Goal: Communication & Community: Answer question/provide support

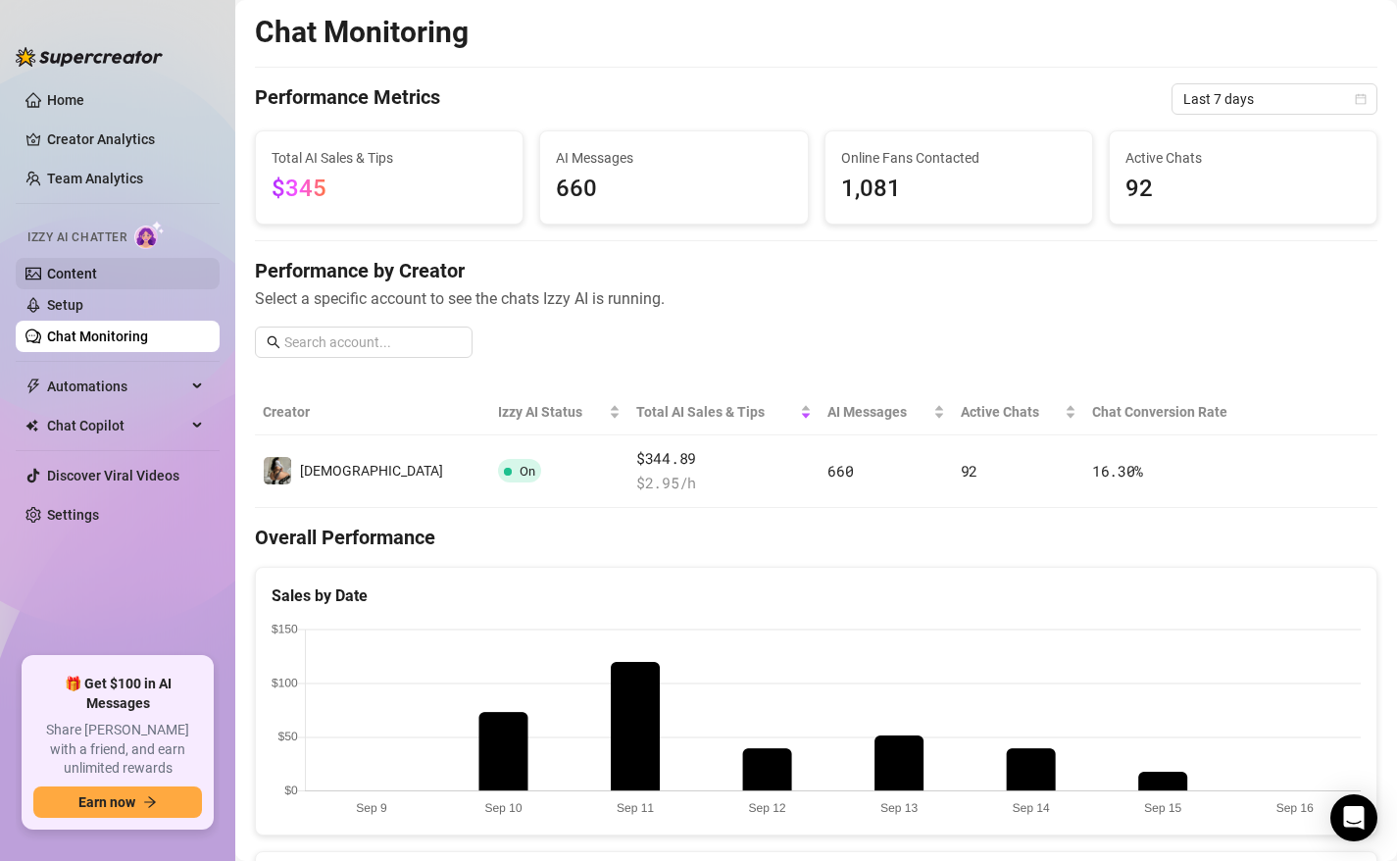
click at [82, 281] on link "Content" at bounding box center [72, 274] width 50 height 16
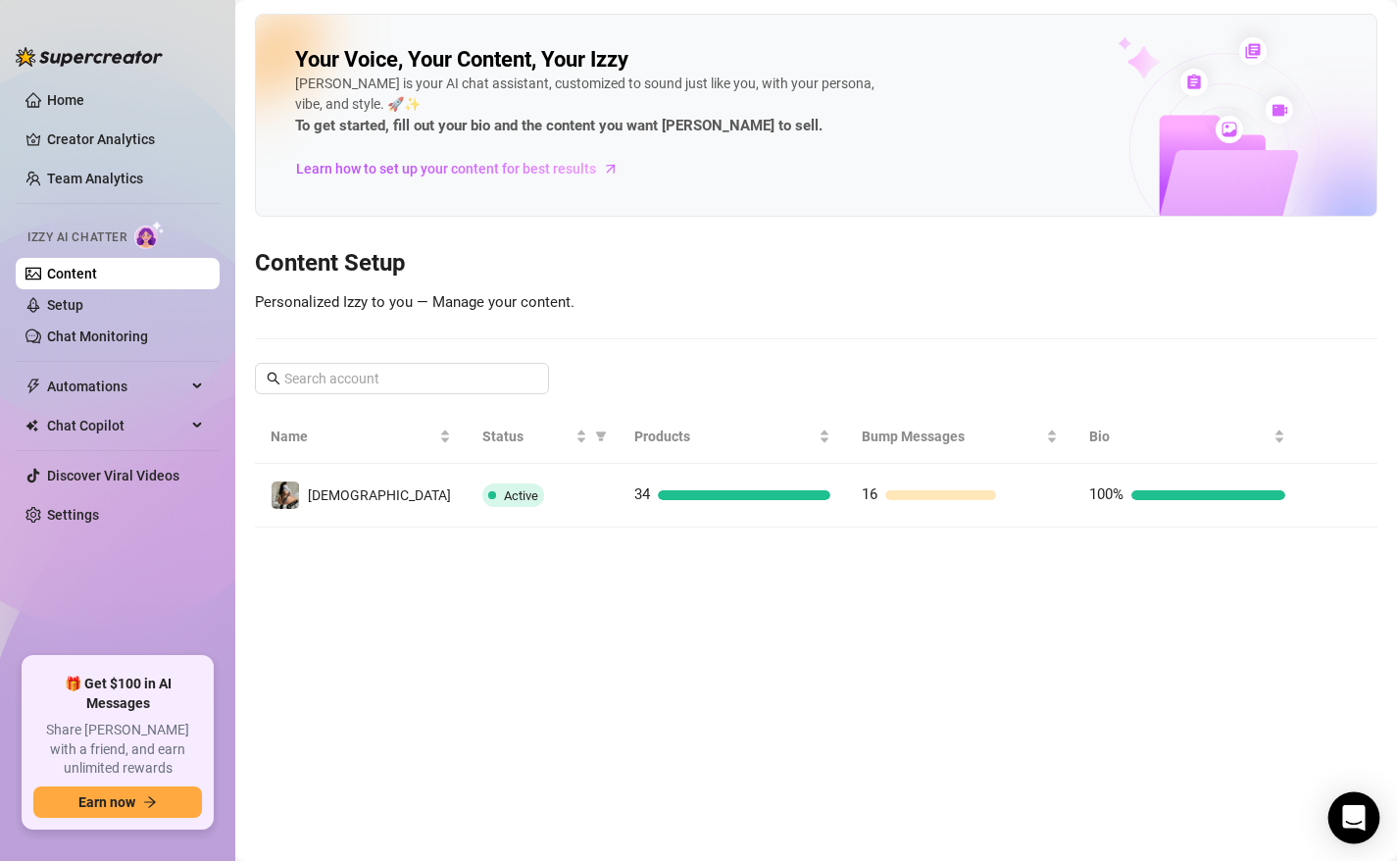
click at [1340, 822] on div "Open Intercom Messenger" at bounding box center [1355, 818] width 52 height 52
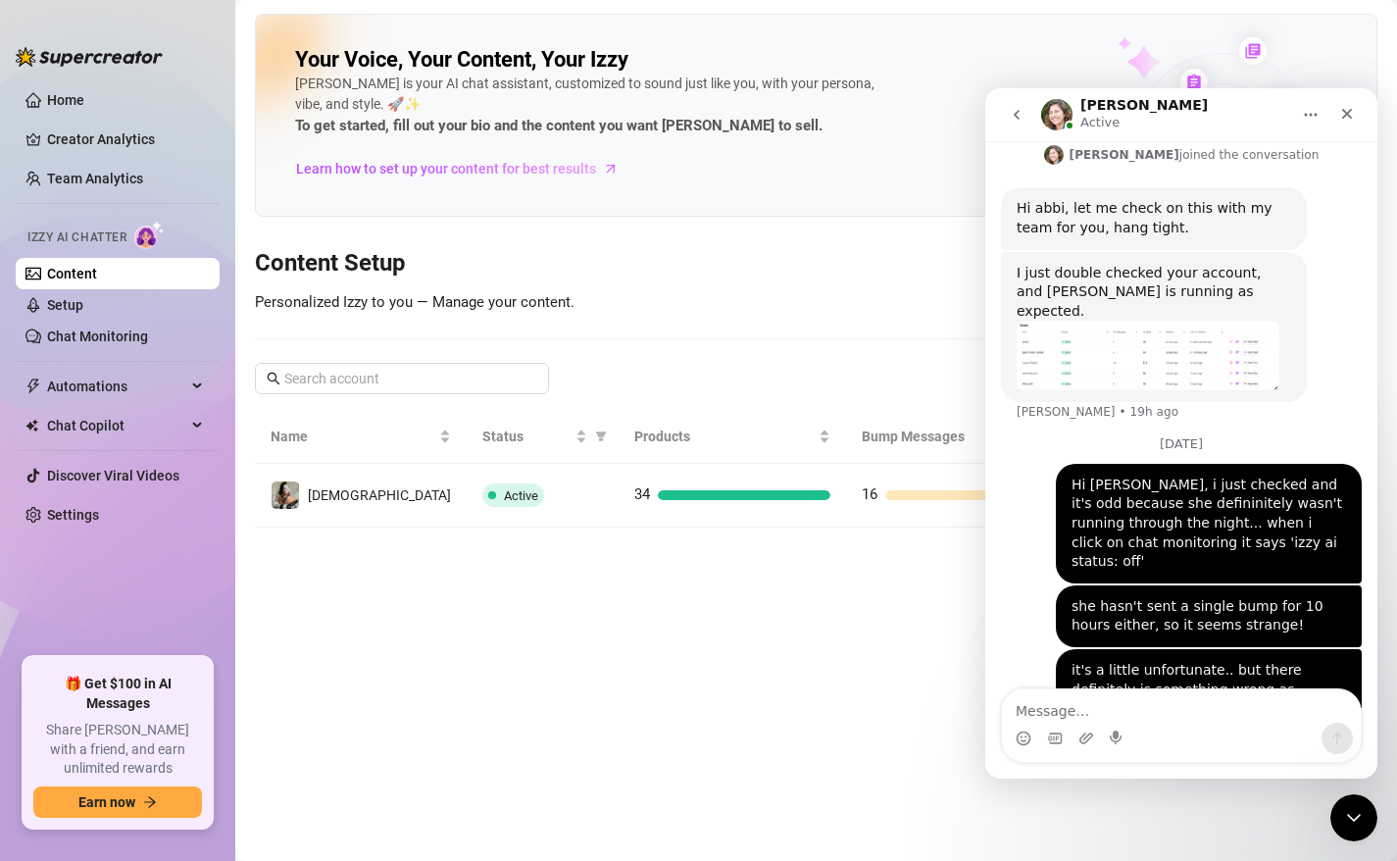
click at [1169, 717] on textarea "Message…" at bounding box center [1181, 705] width 359 height 33
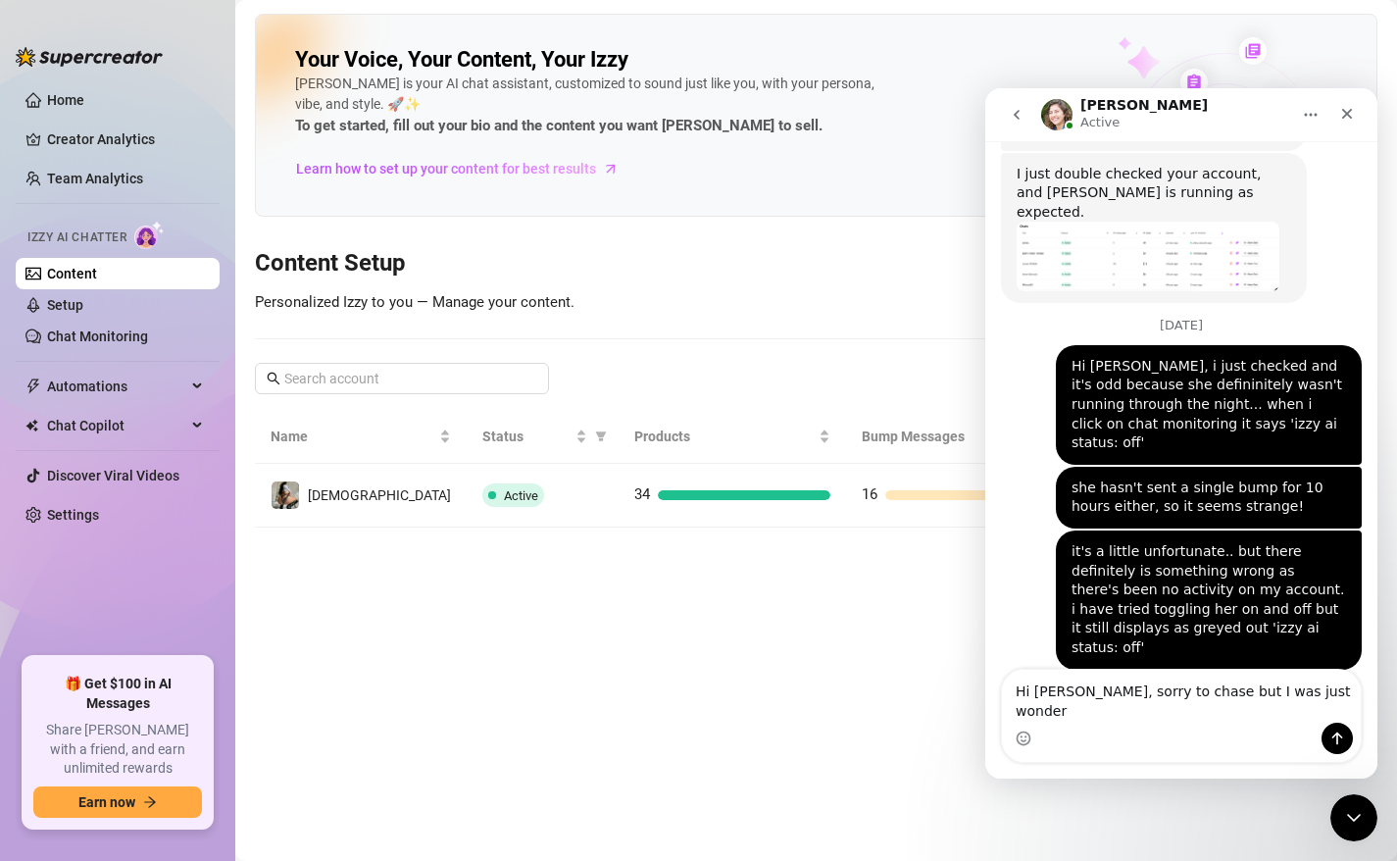
scroll to position [1376, 0]
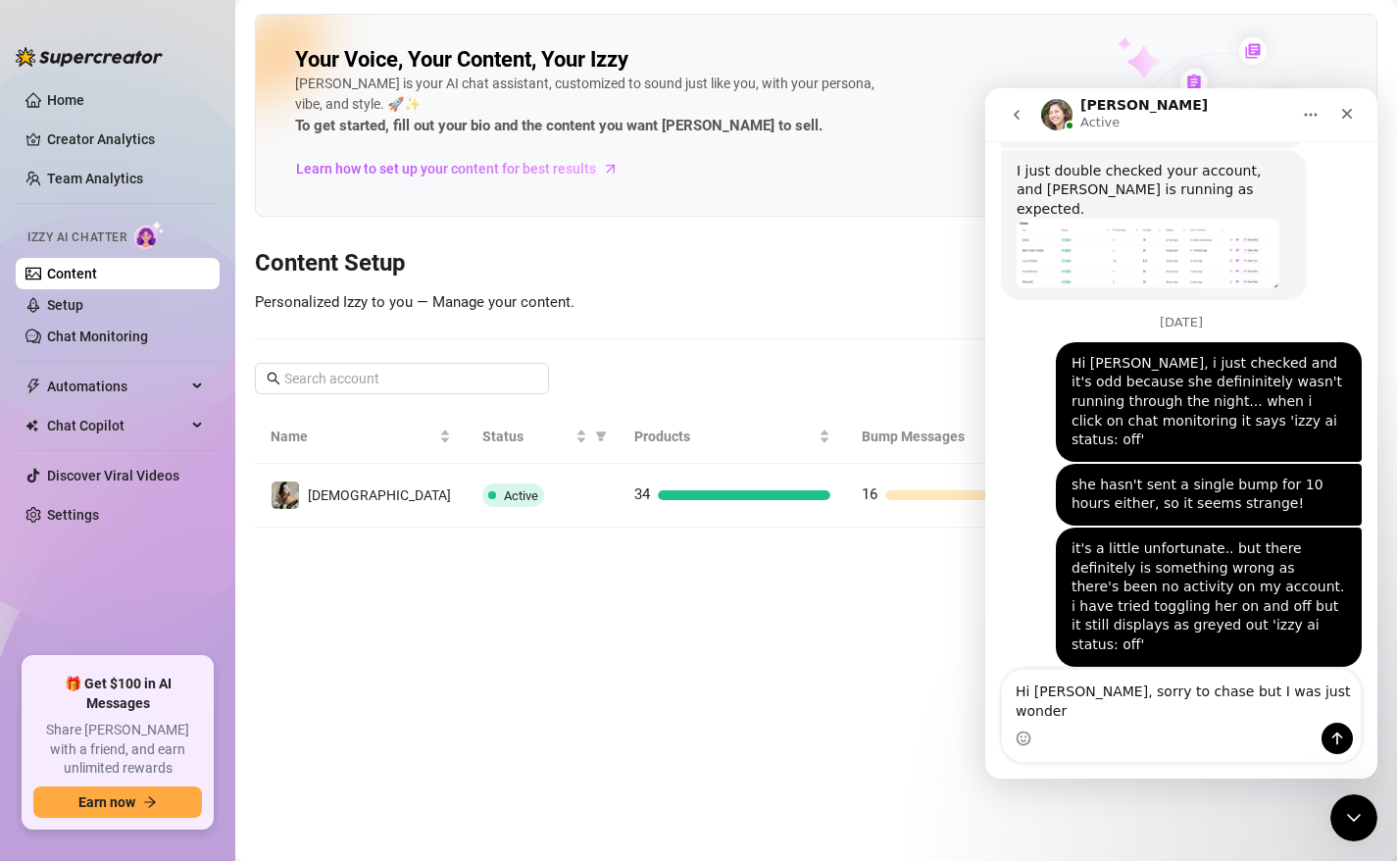
drag, startPoint x: 1295, startPoint y: 711, endPoint x: 836, endPoint y: 588, distance: 476.0
click at [986, 588] on html "[PERSON_NAME] Active Ask us anything, or share your feedback :) [DATE] Hey, Wha…" at bounding box center [1182, 433] width 392 height 690
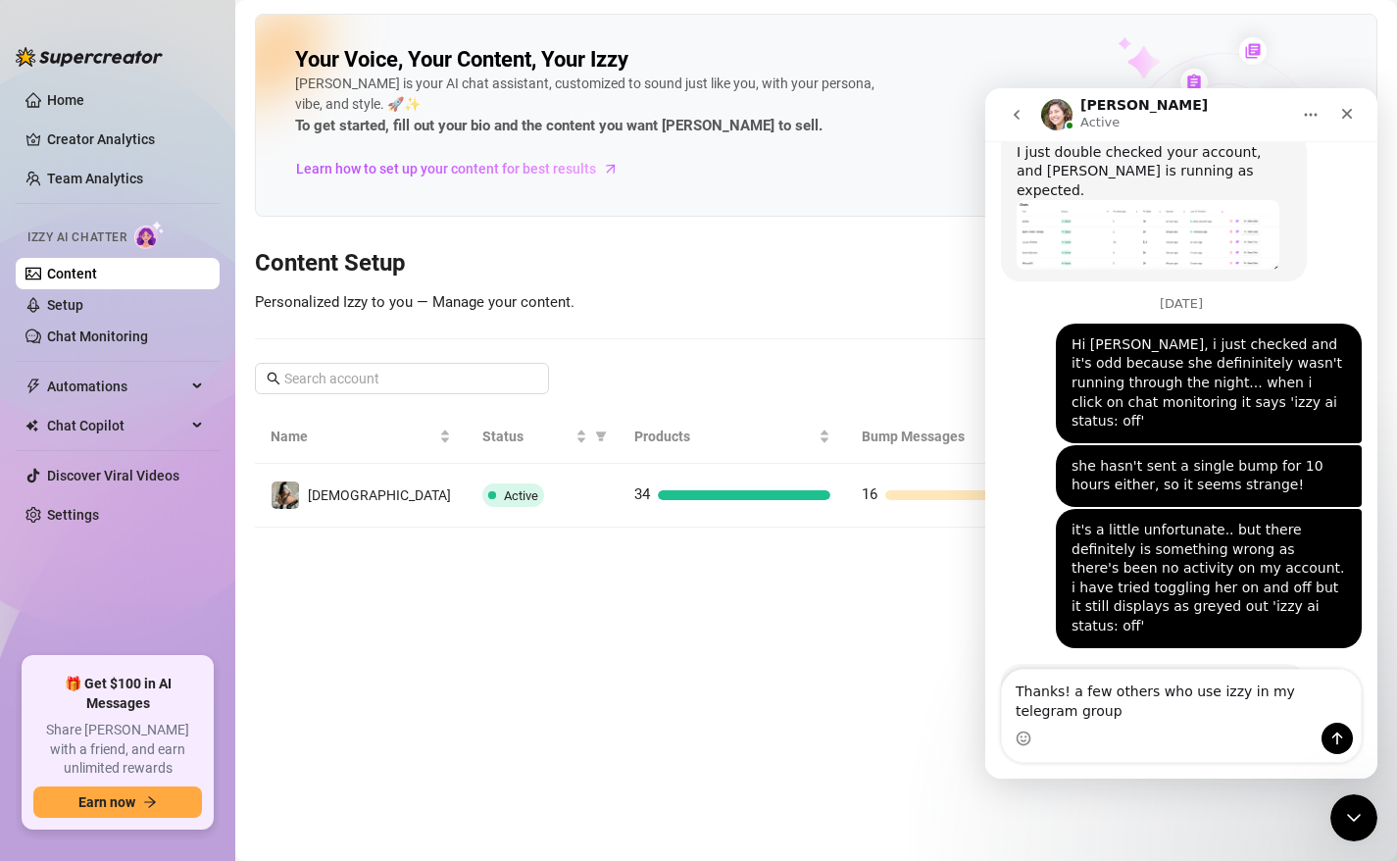
scroll to position [1395, 0]
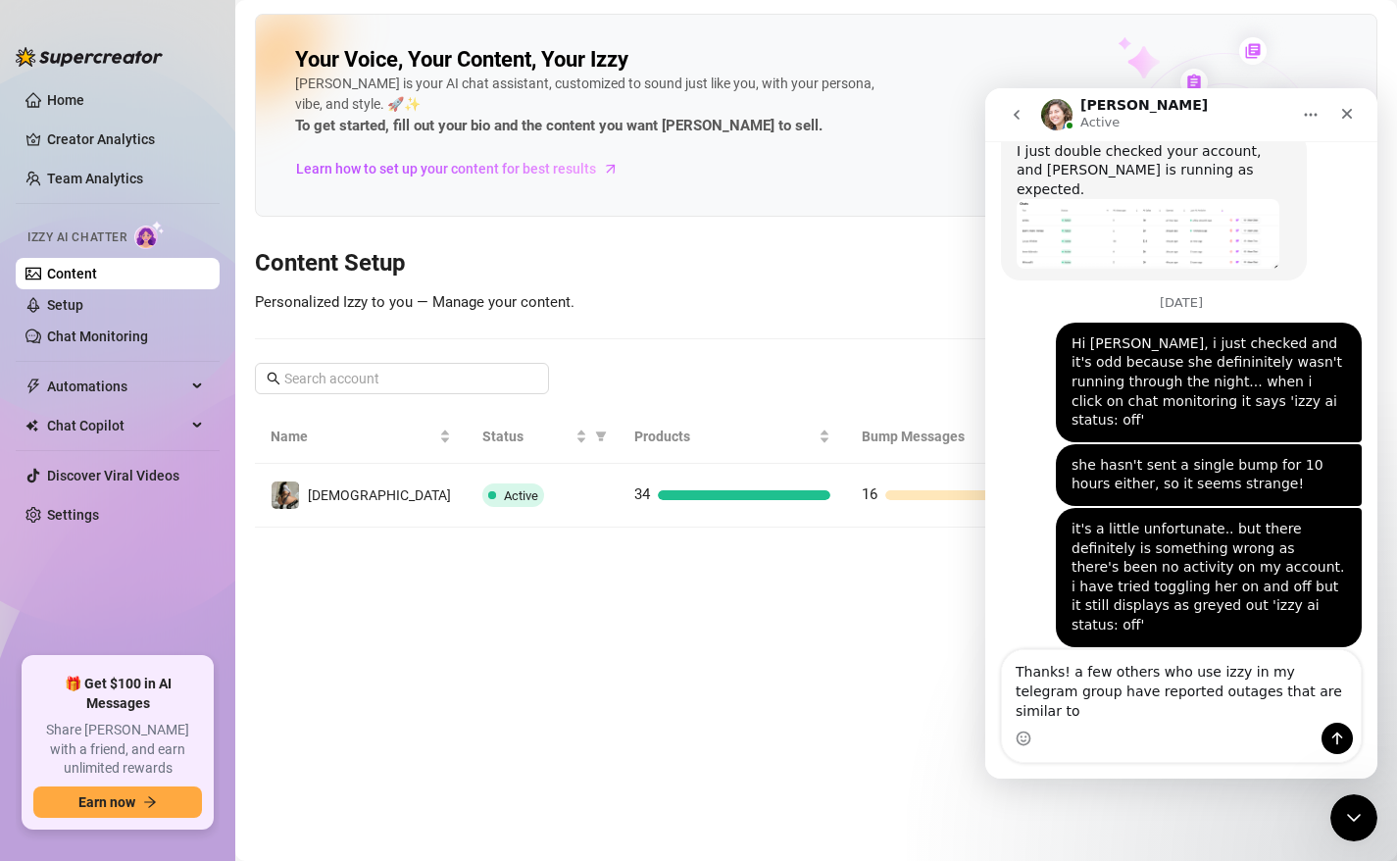
type textarea "Thanks! a few others who use izzy in my telegram group have reported outages th…"
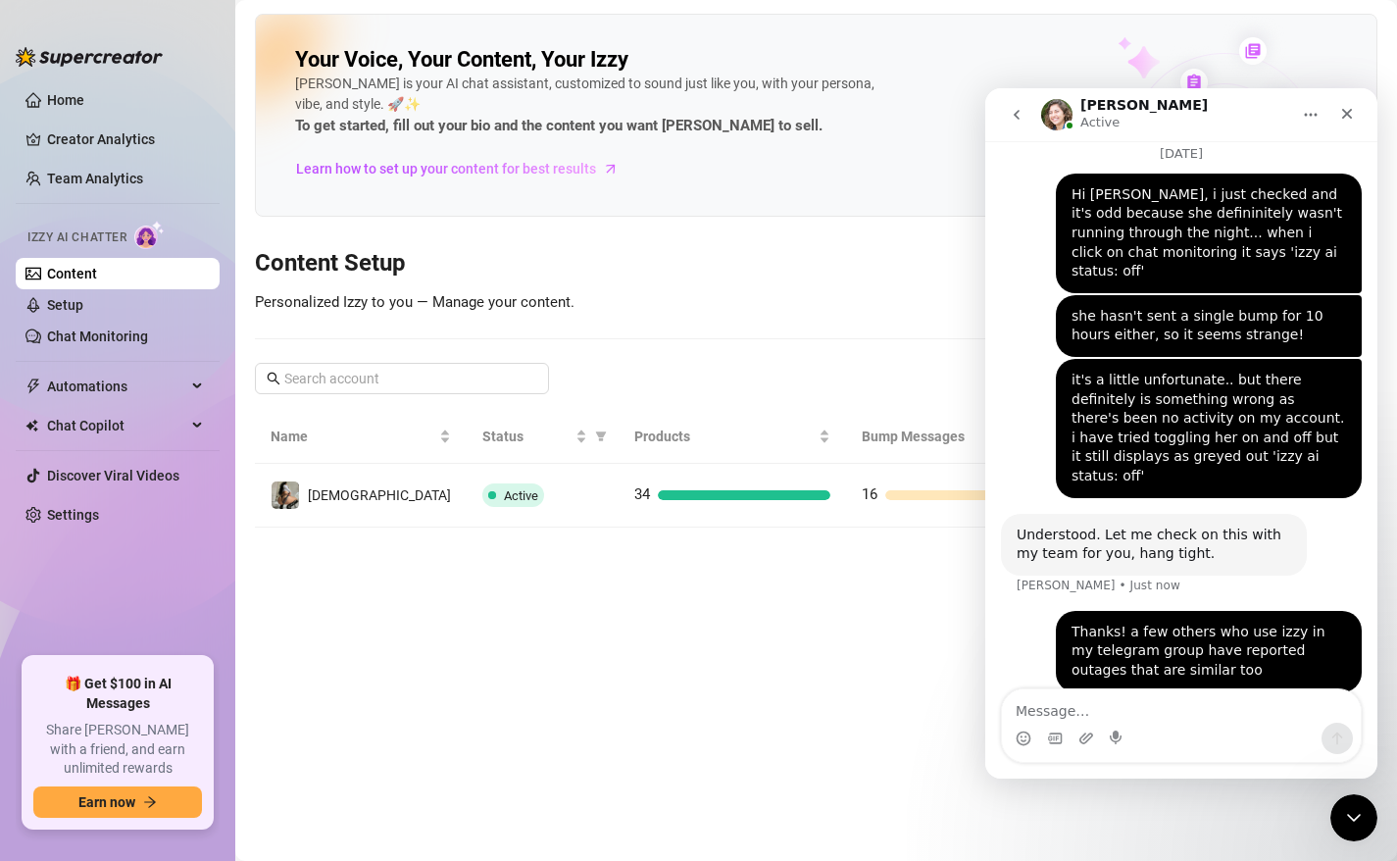
scroll to position [1547, 0]
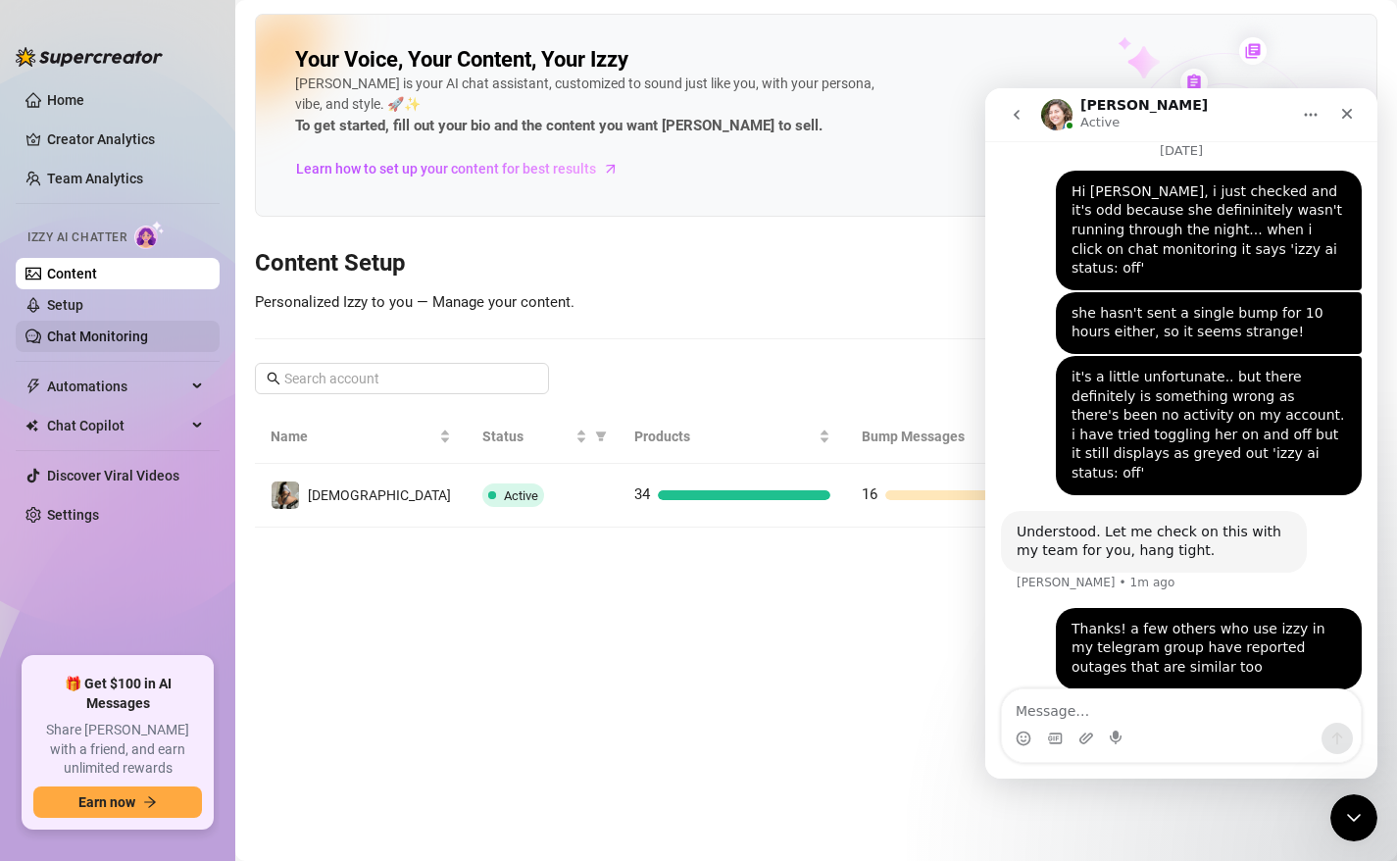
click at [127, 335] on link "Chat Monitoring" at bounding box center [97, 337] width 101 height 16
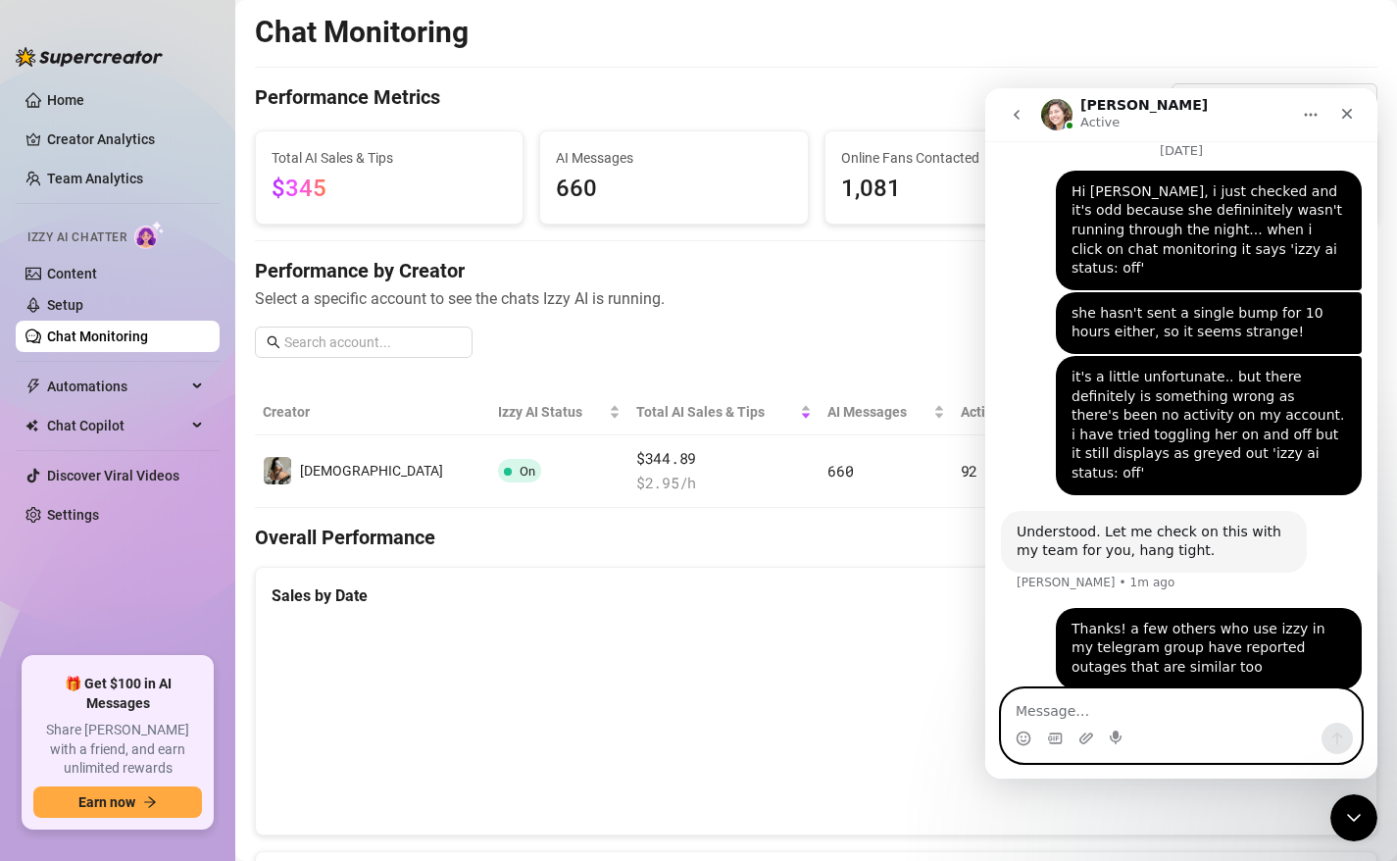
click at [1014, 709] on textarea "Message…" at bounding box center [1181, 705] width 359 height 33
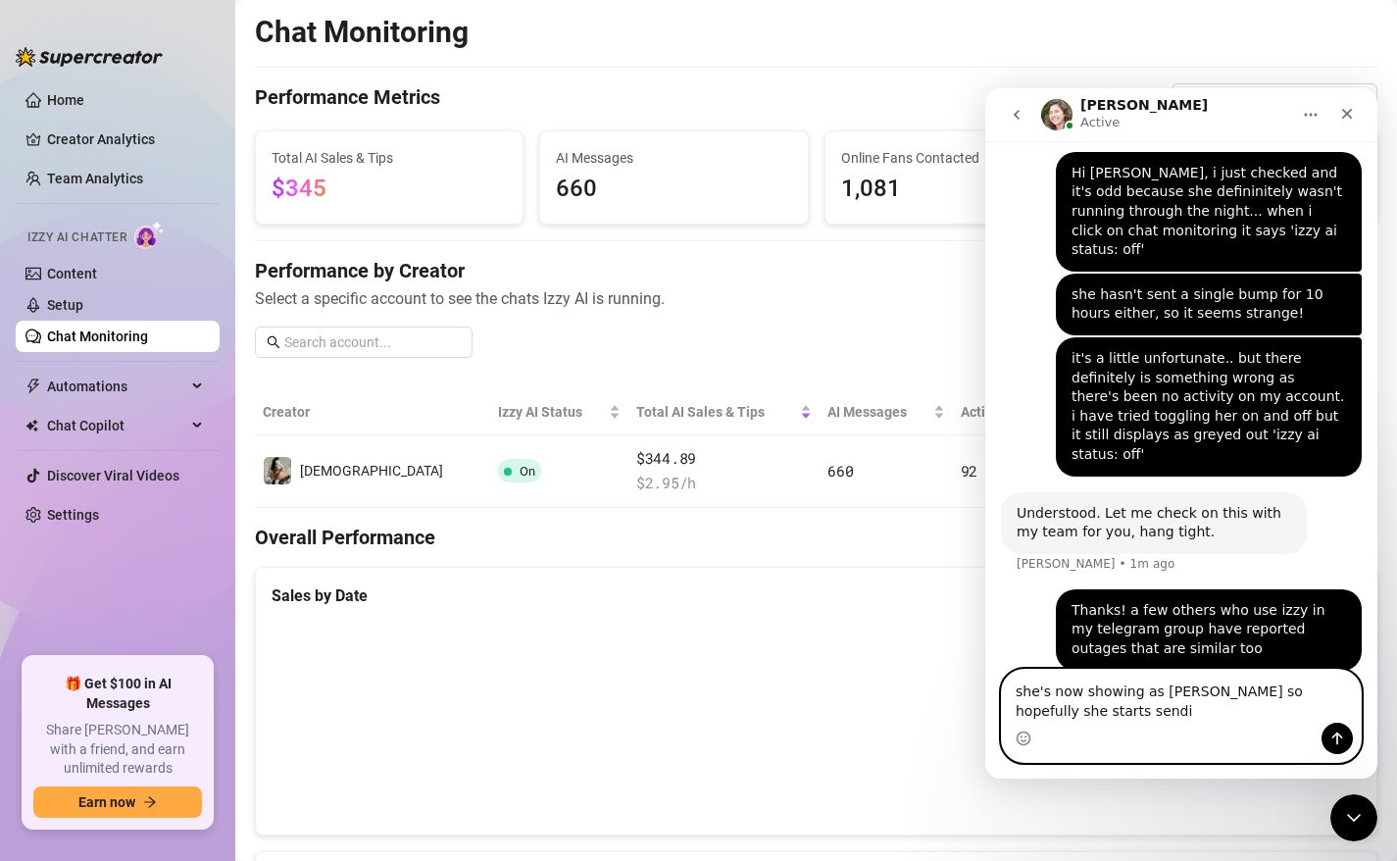
scroll to position [1567, 0]
type textarea "she's now showing as [PERSON_NAME] so hopefully she starts sending messages aga…"
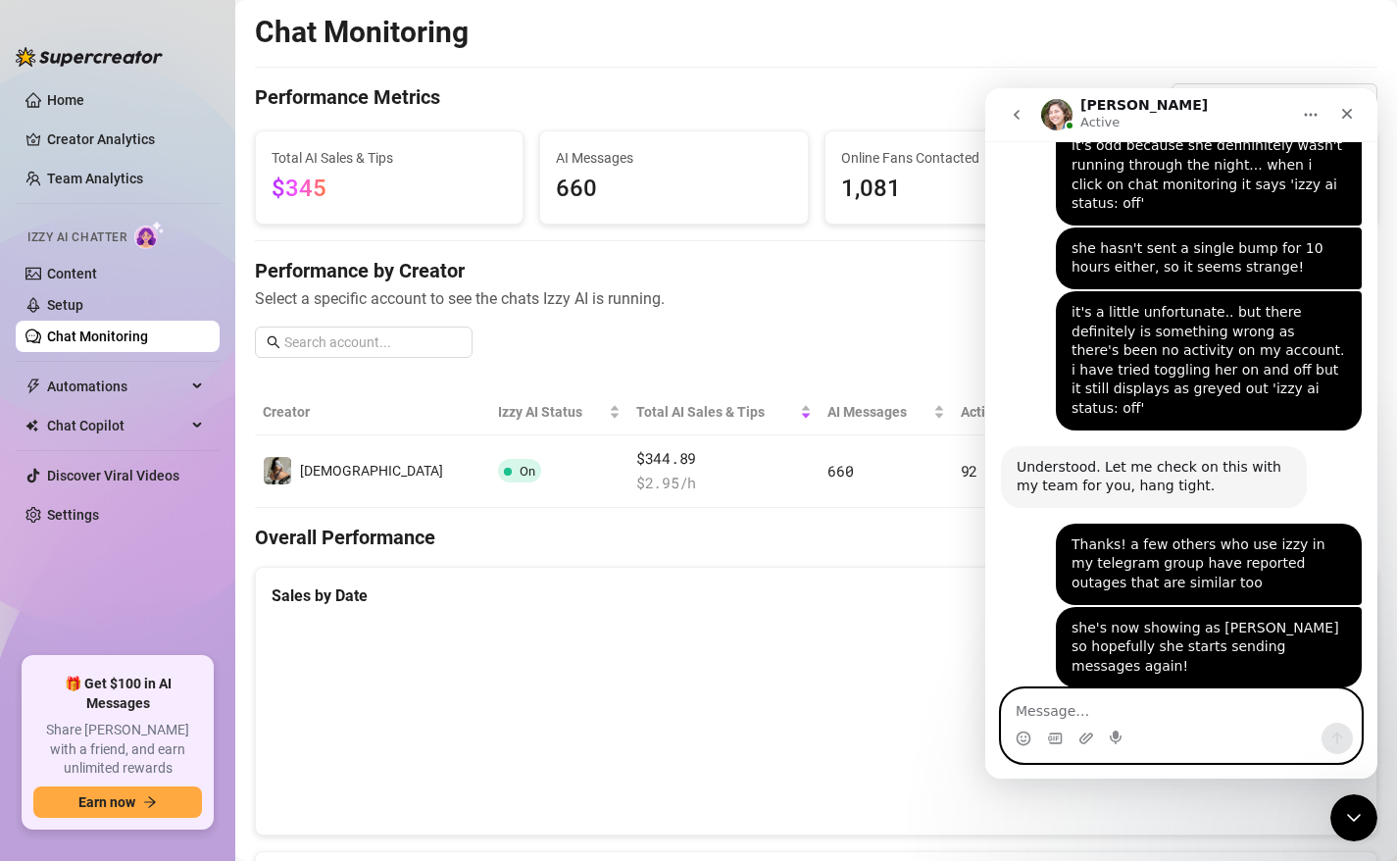
scroll to position [1652, 0]
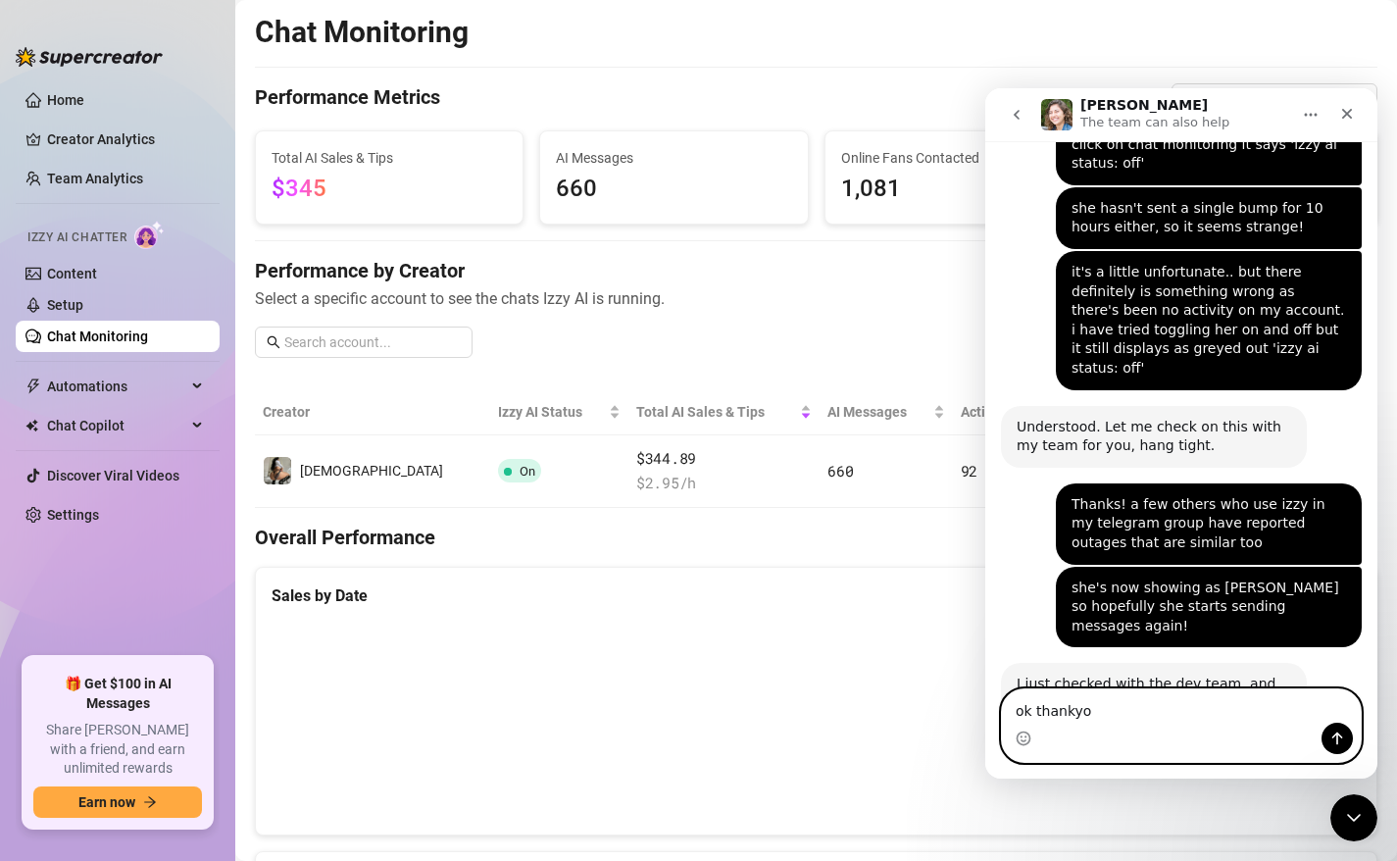
type textarea "ok thankyou"
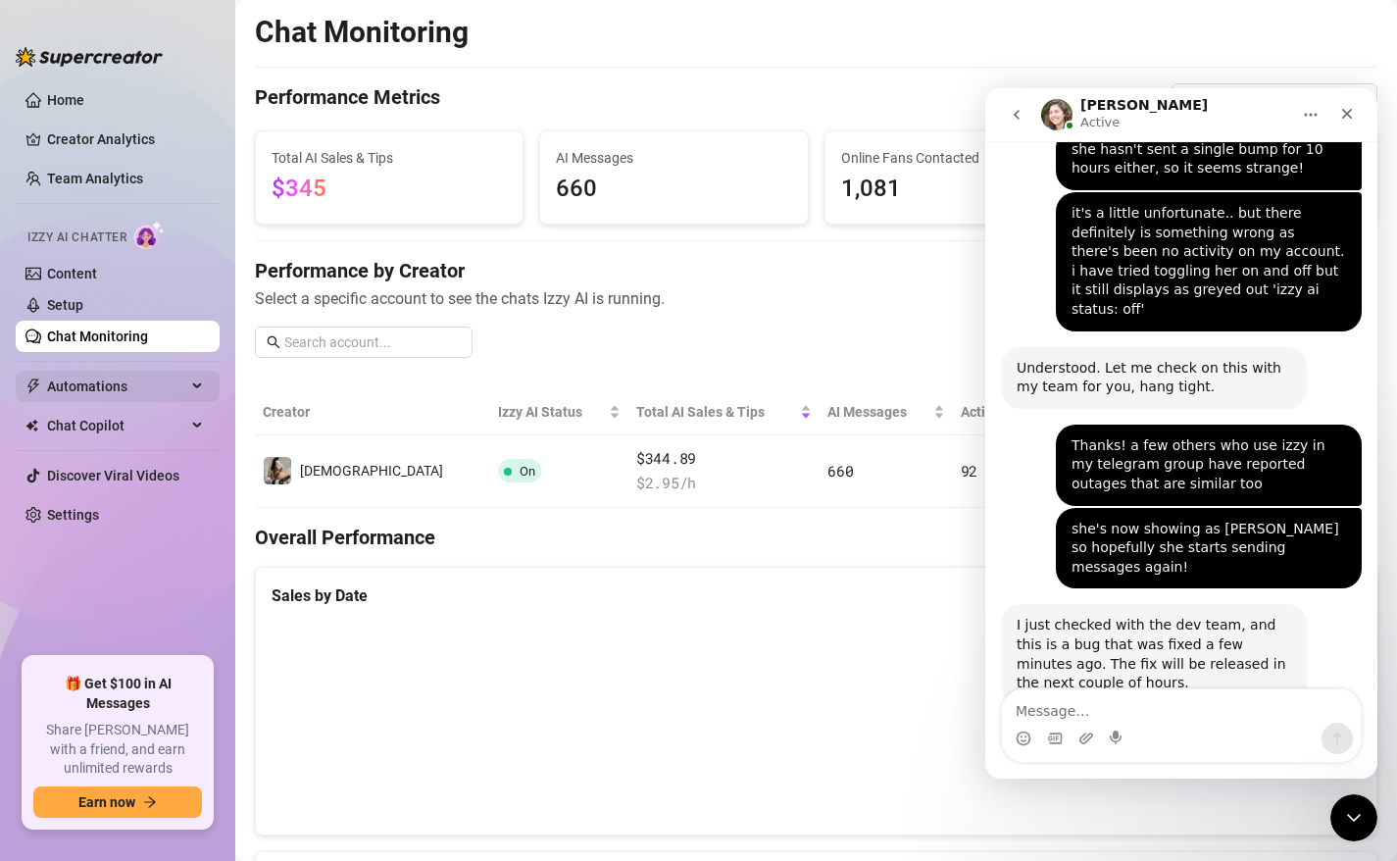
click at [85, 390] on span "Automations" at bounding box center [116, 386] width 139 height 31
